Goal: Find specific page/section: Find specific page/section

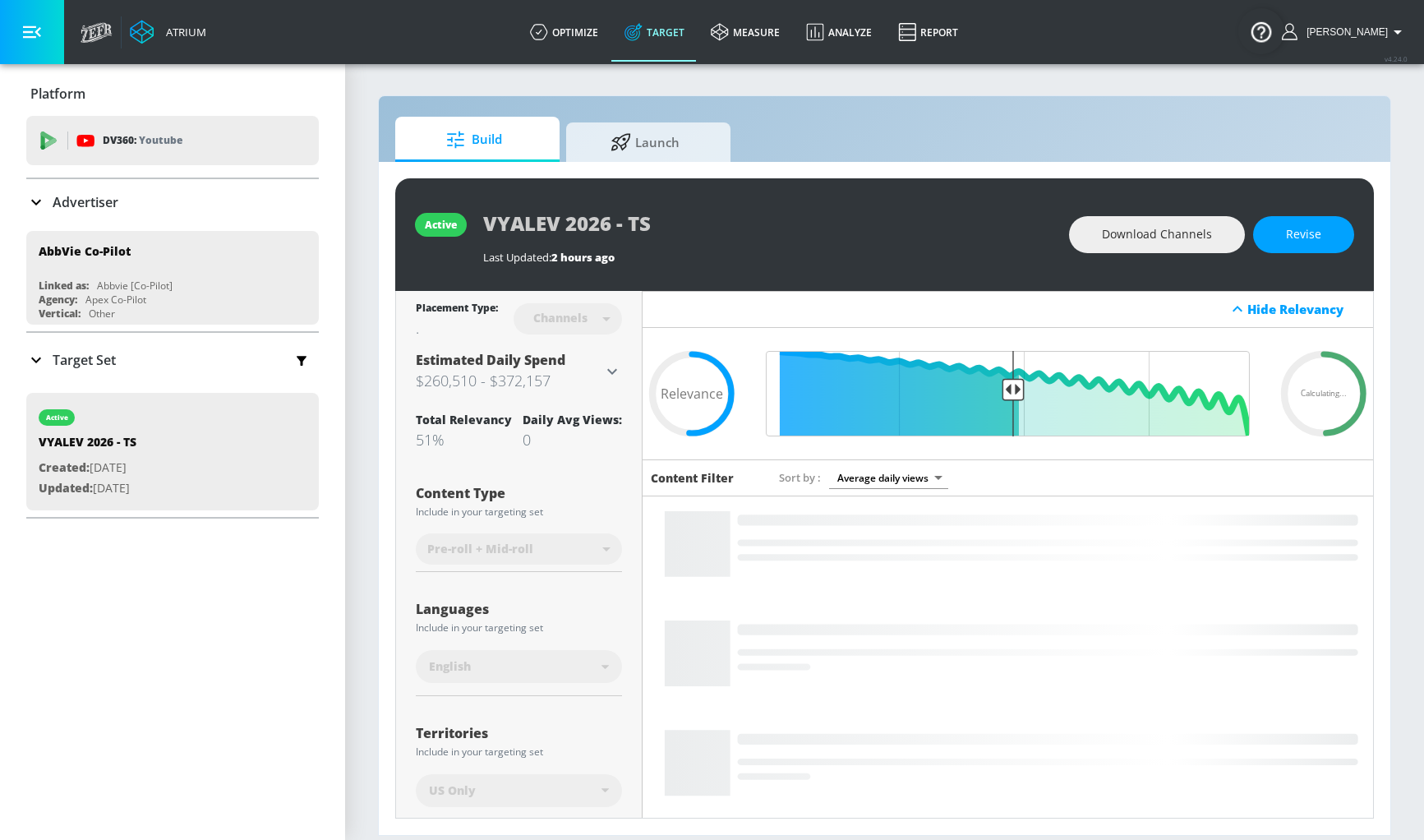
click at [820, 131] on div "Build Launch" at bounding box center [884, 139] width 979 height 45
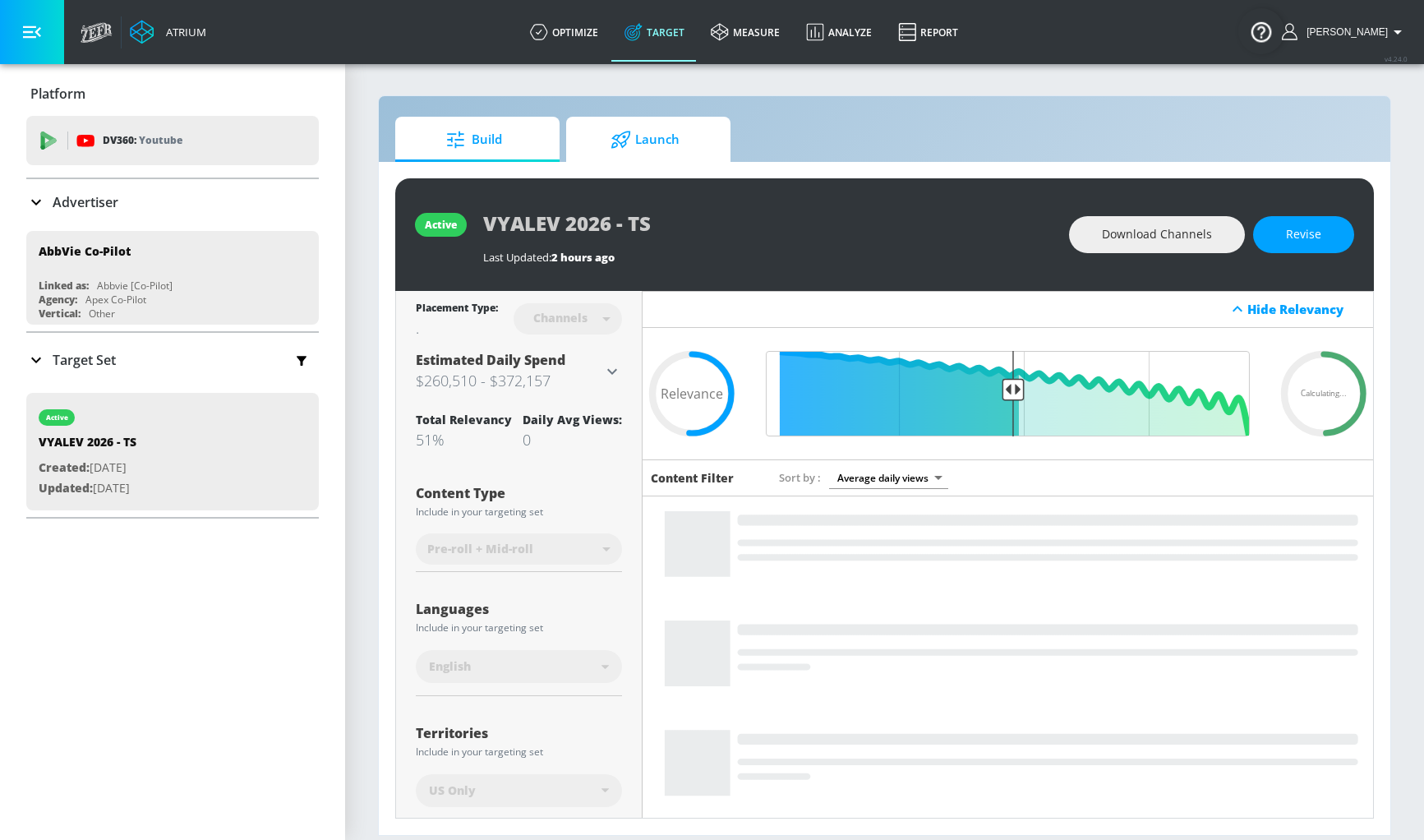
click at [674, 150] on span "Launch" at bounding box center [644, 140] width 125 height 40
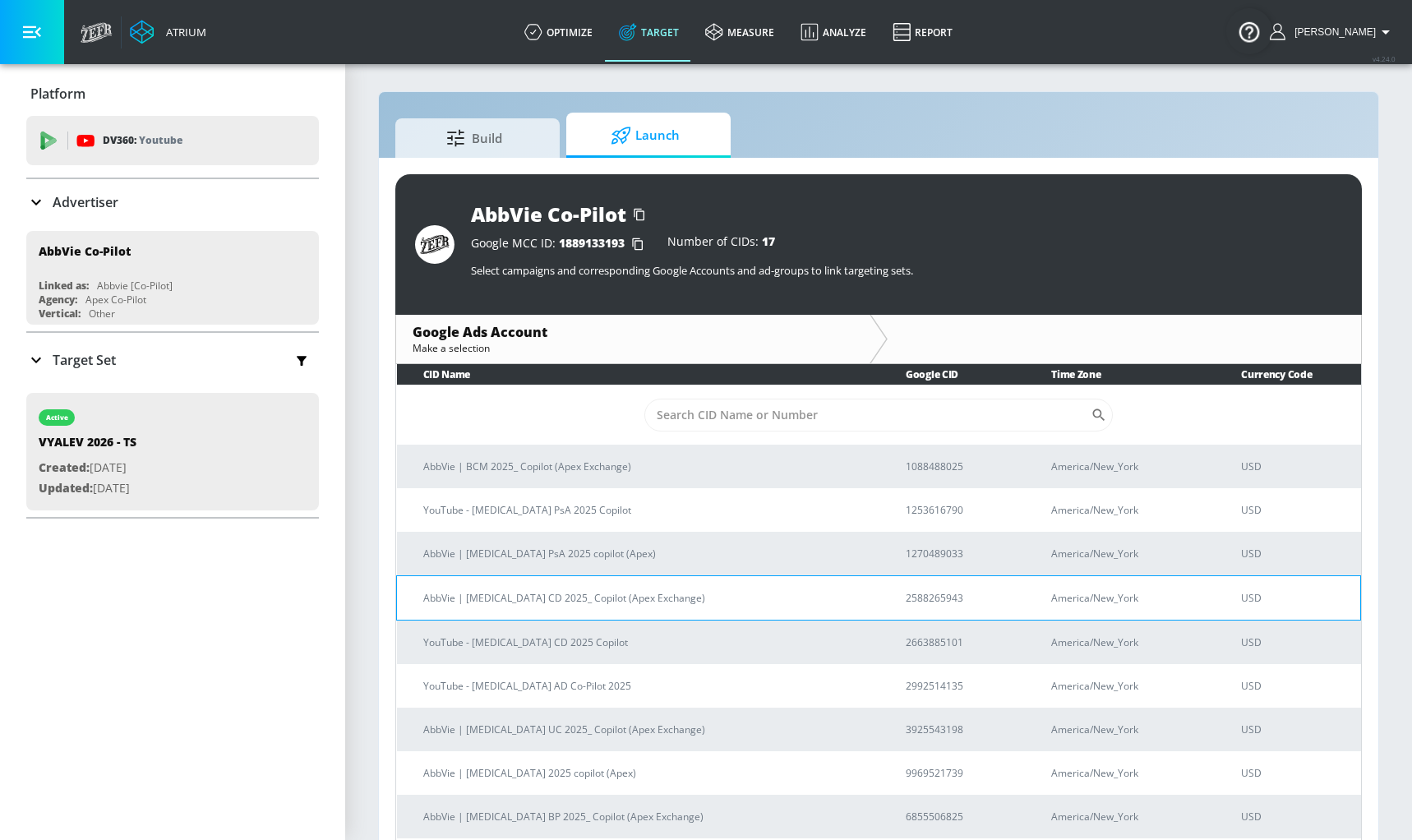
scroll to position [3, 0]
